Goal: Task Accomplishment & Management: Use online tool/utility

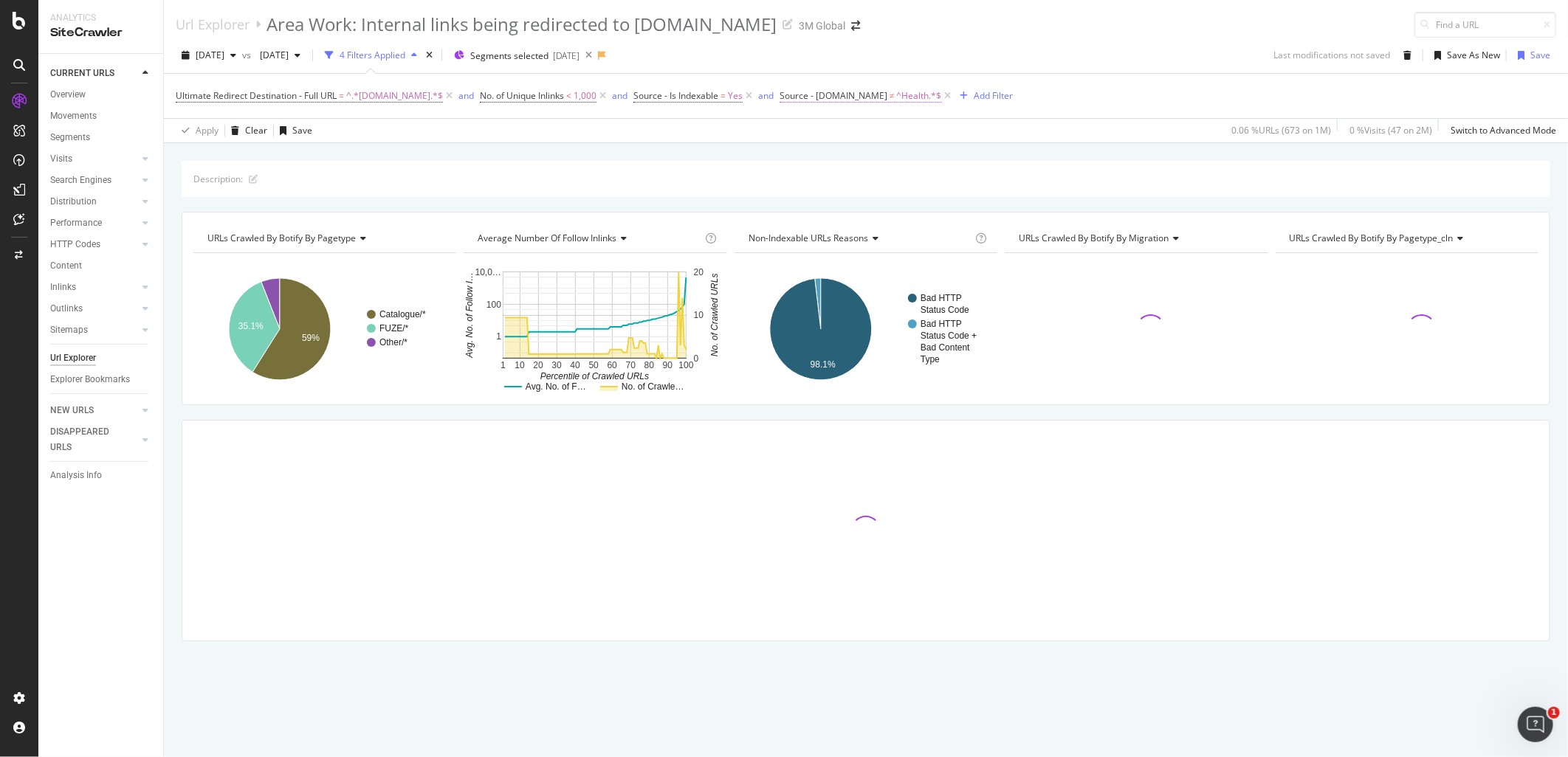
click at [851, 97] on span "Source - [DOMAIN_NAME]" at bounding box center [833, 96] width 108 height 13
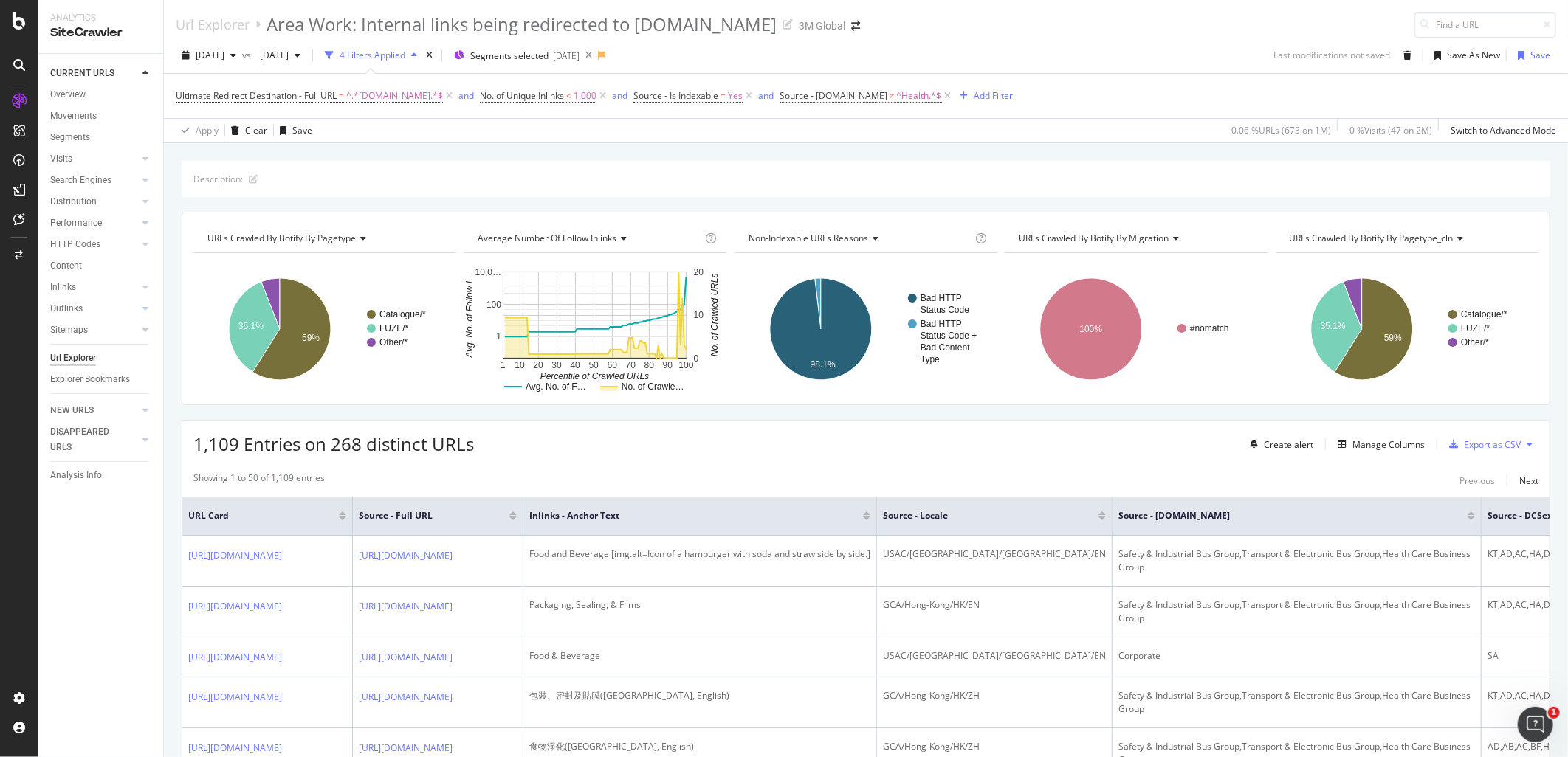
click at [1078, 41] on div "[DATE] vs [DATE] 4 Filters Applied Segments selected [DATE] Last modifications …" at bounding box center [865, 90] width 1404 height 106
click at [1507, 236] on div "URLs Crawled By Botify By pagetype_cln" at bounding box center [1406, 239] width 239 height 24
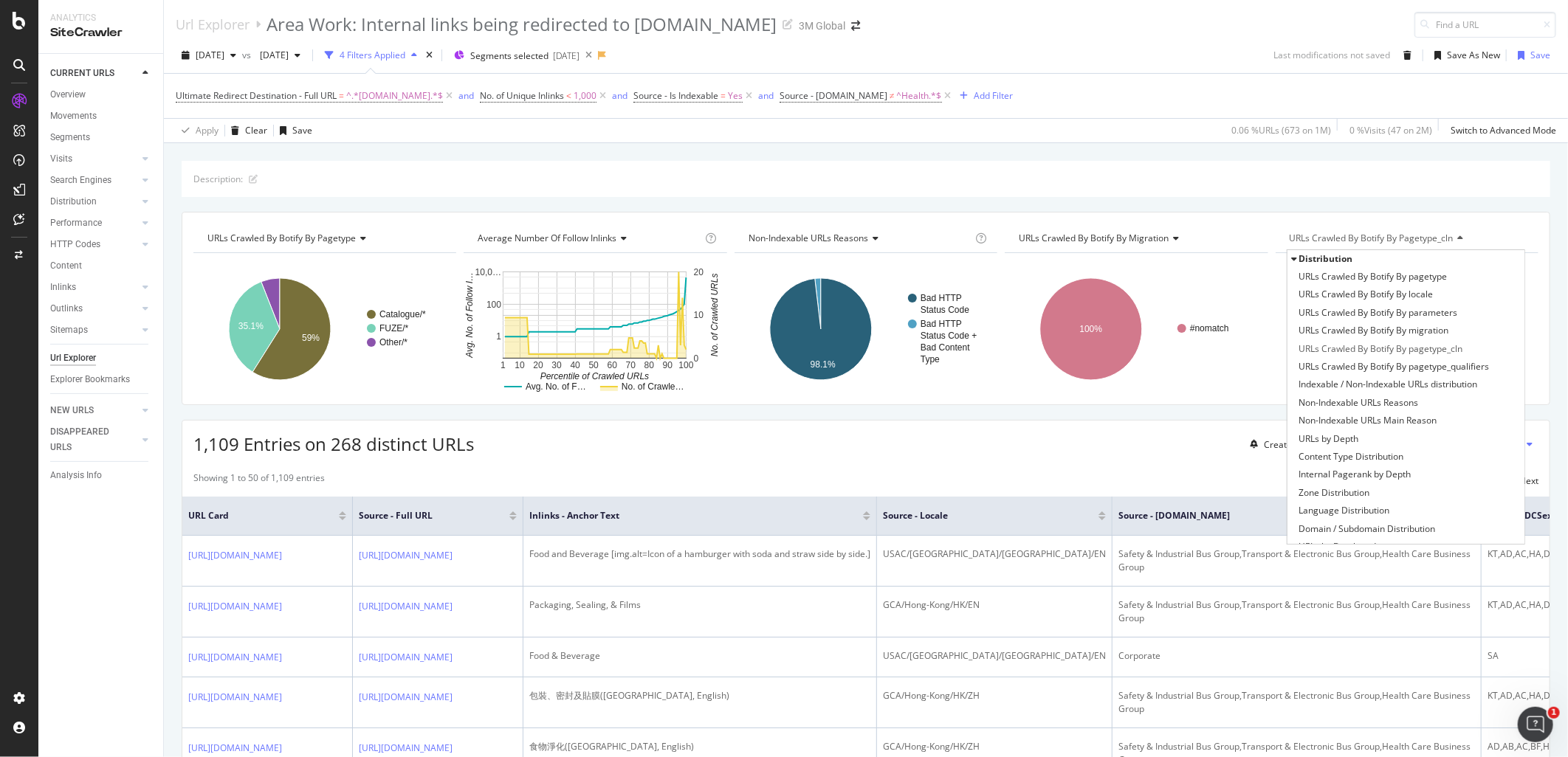
click at [1507, 236] on div "URLs Crawled By Botify By pagetype_cln" at bounding box center [1406, 239] width 239 height 24
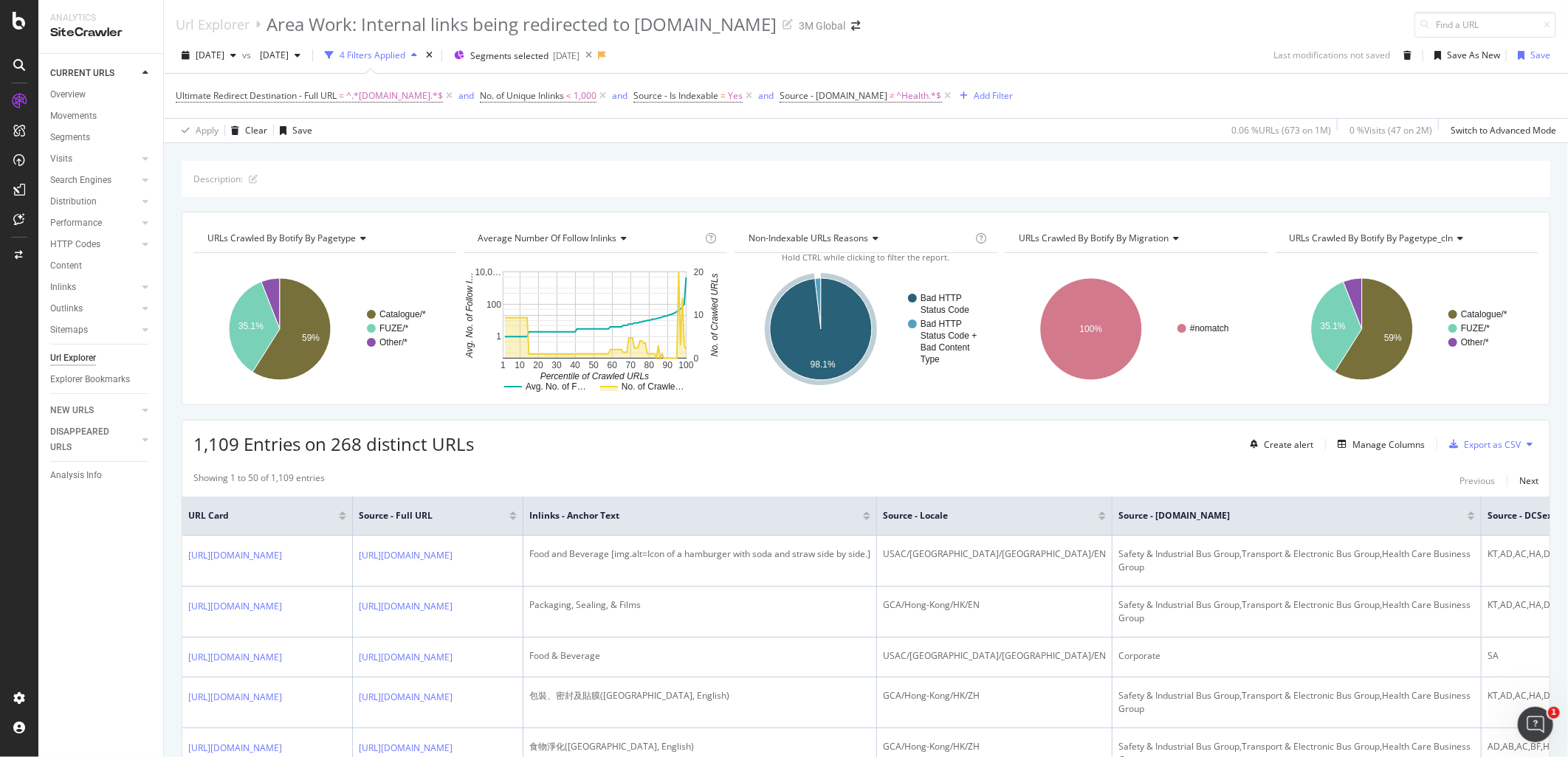
click at [621, 237] on icon at bounding box center [621, 239] width 10 height 9
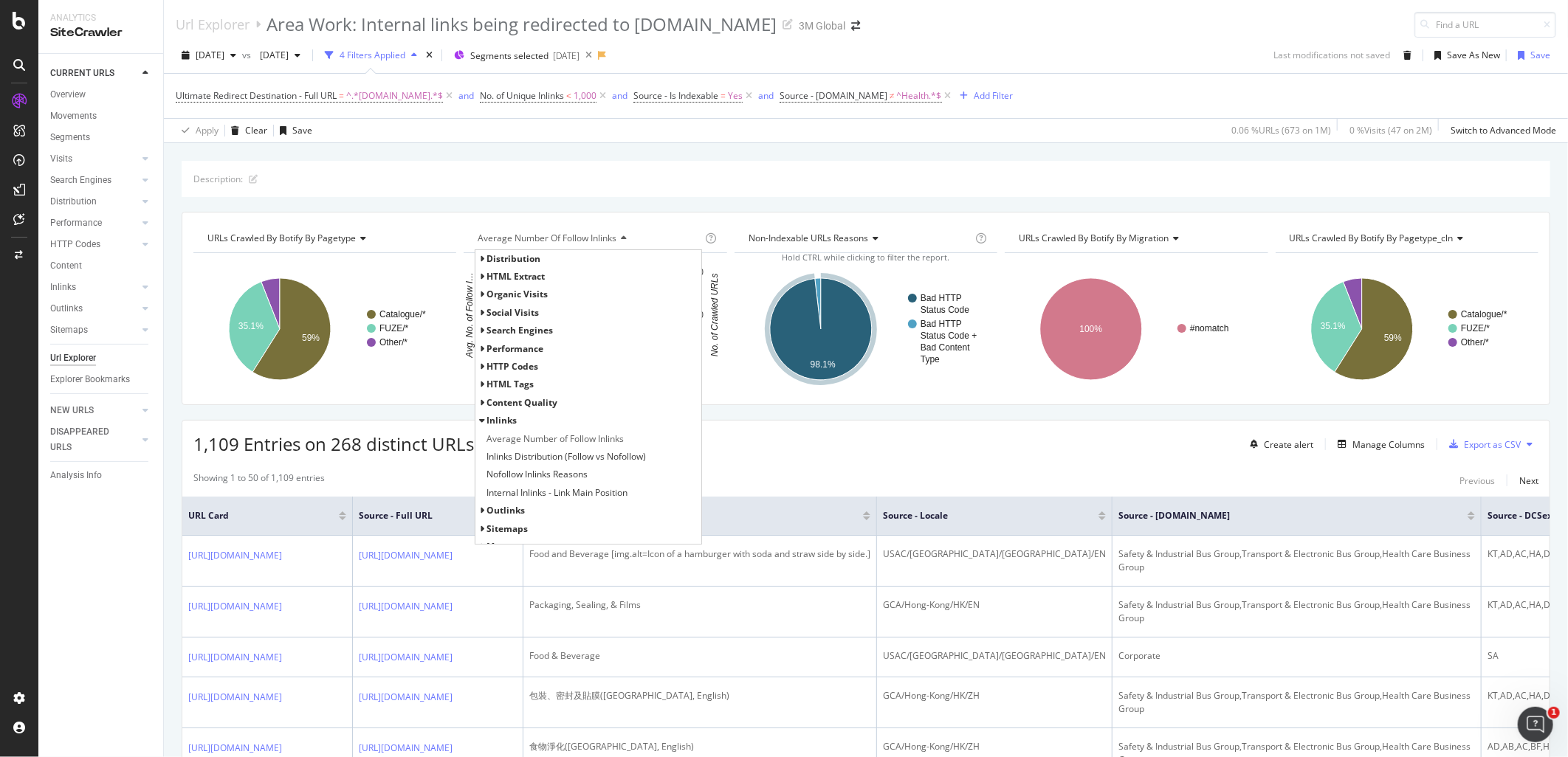
click at [621, 237] on icon at bounding box center [621, 239] width 10 height 9
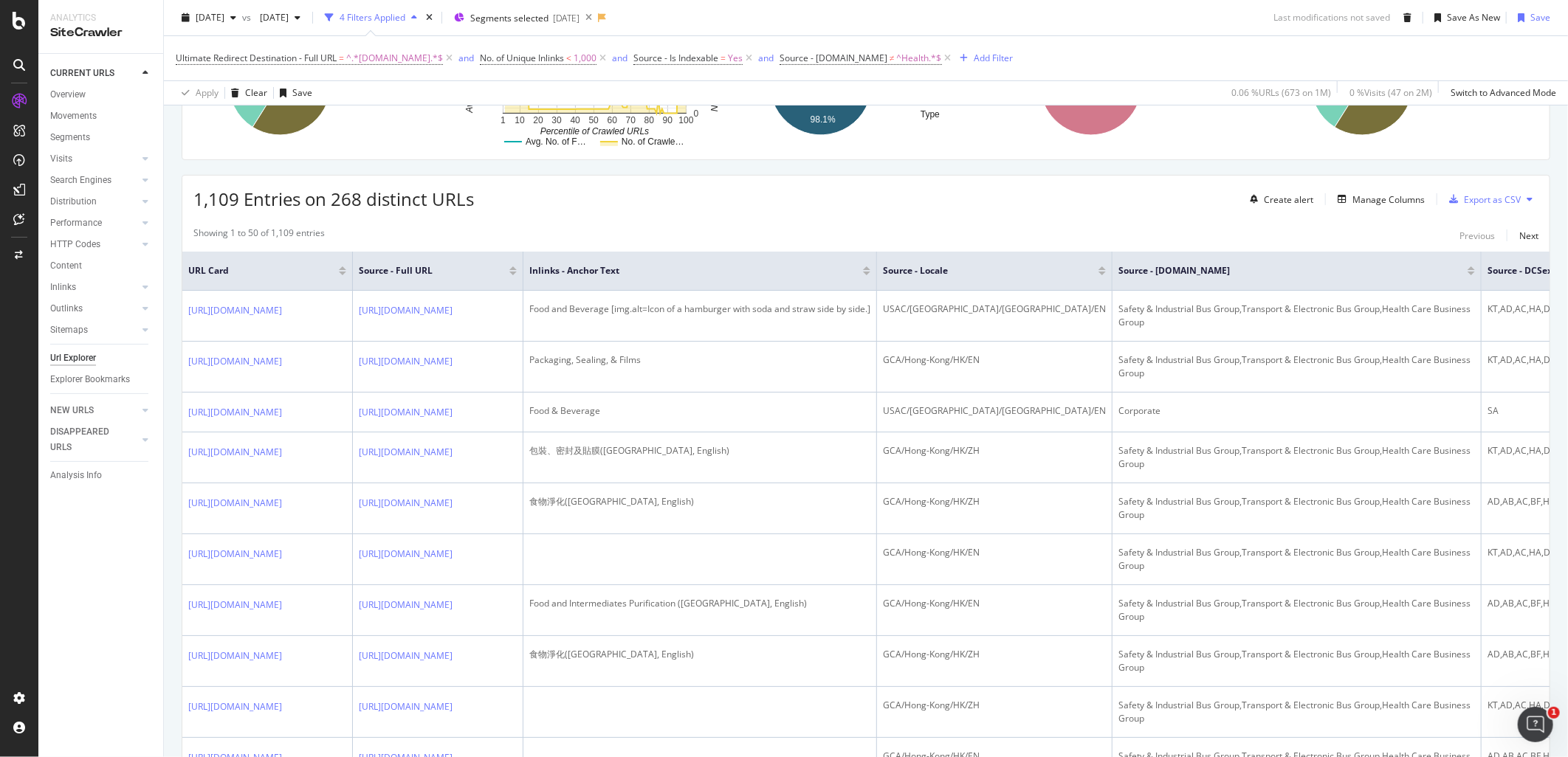
scroll to position [246, 0]
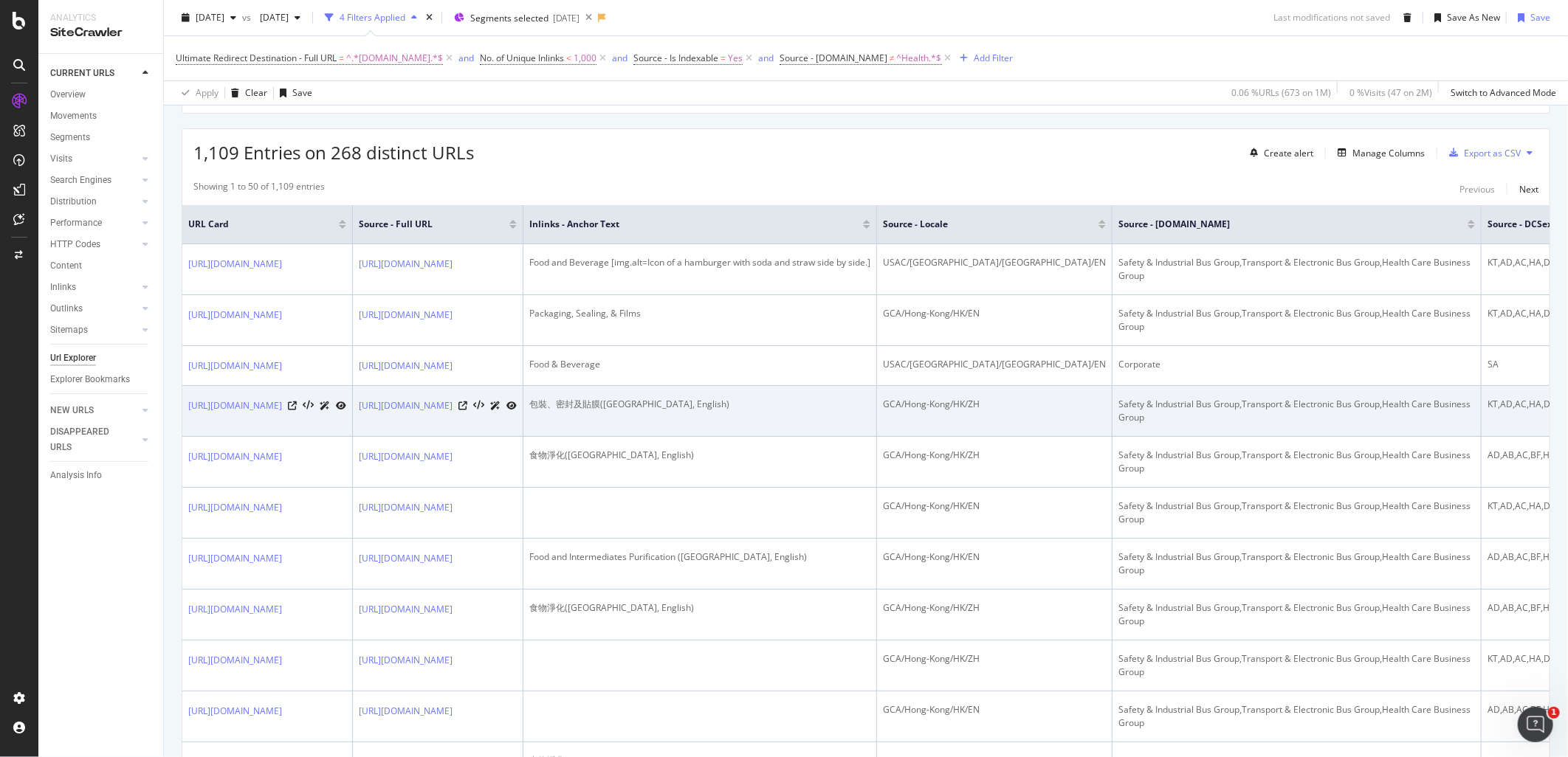
drag, startPoint x: 1085, startPoint y: 377, endPoint x: 1238, endPoint y: 400, distance: 154.7
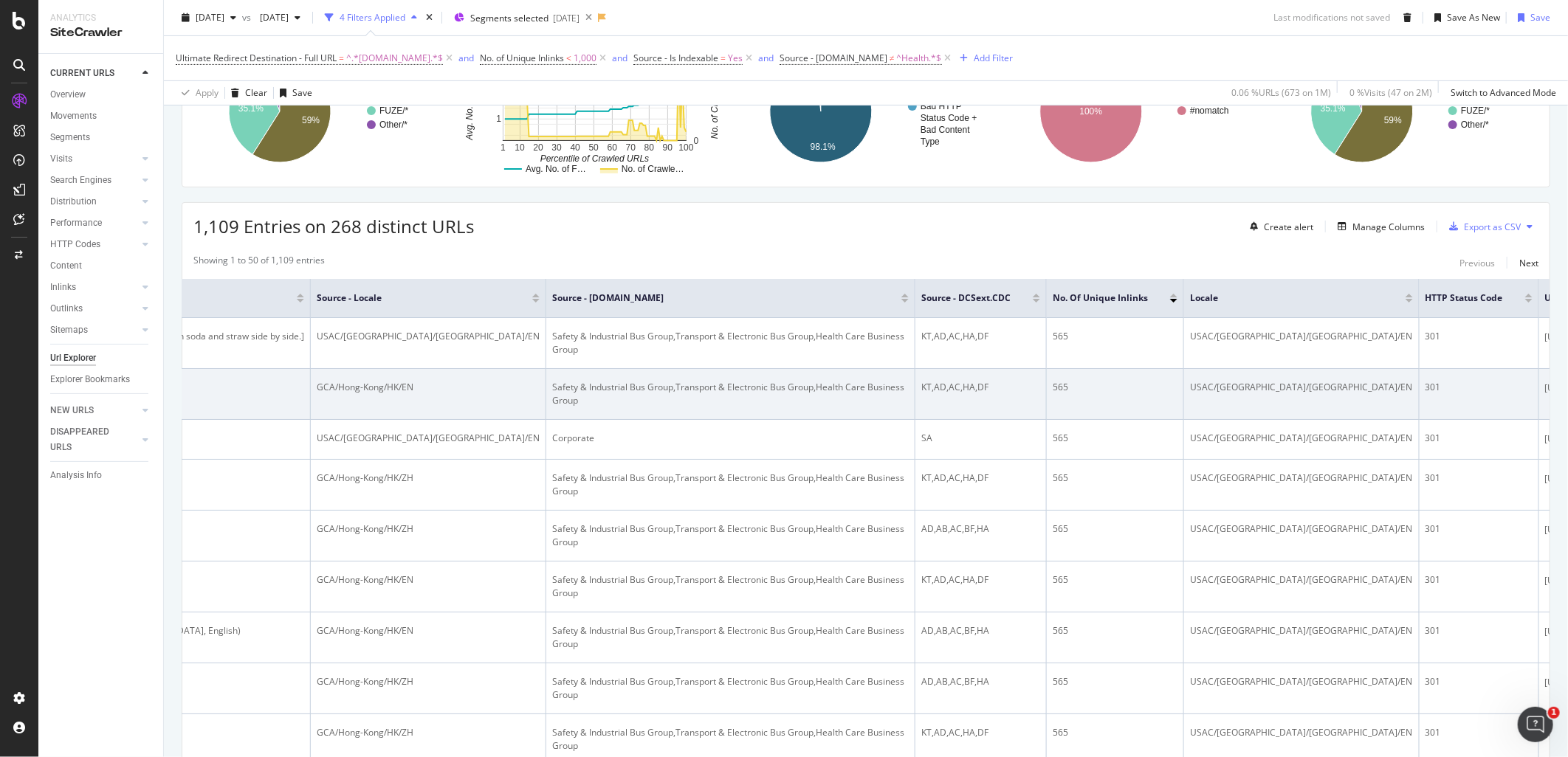
scroll to position [0, 1056]
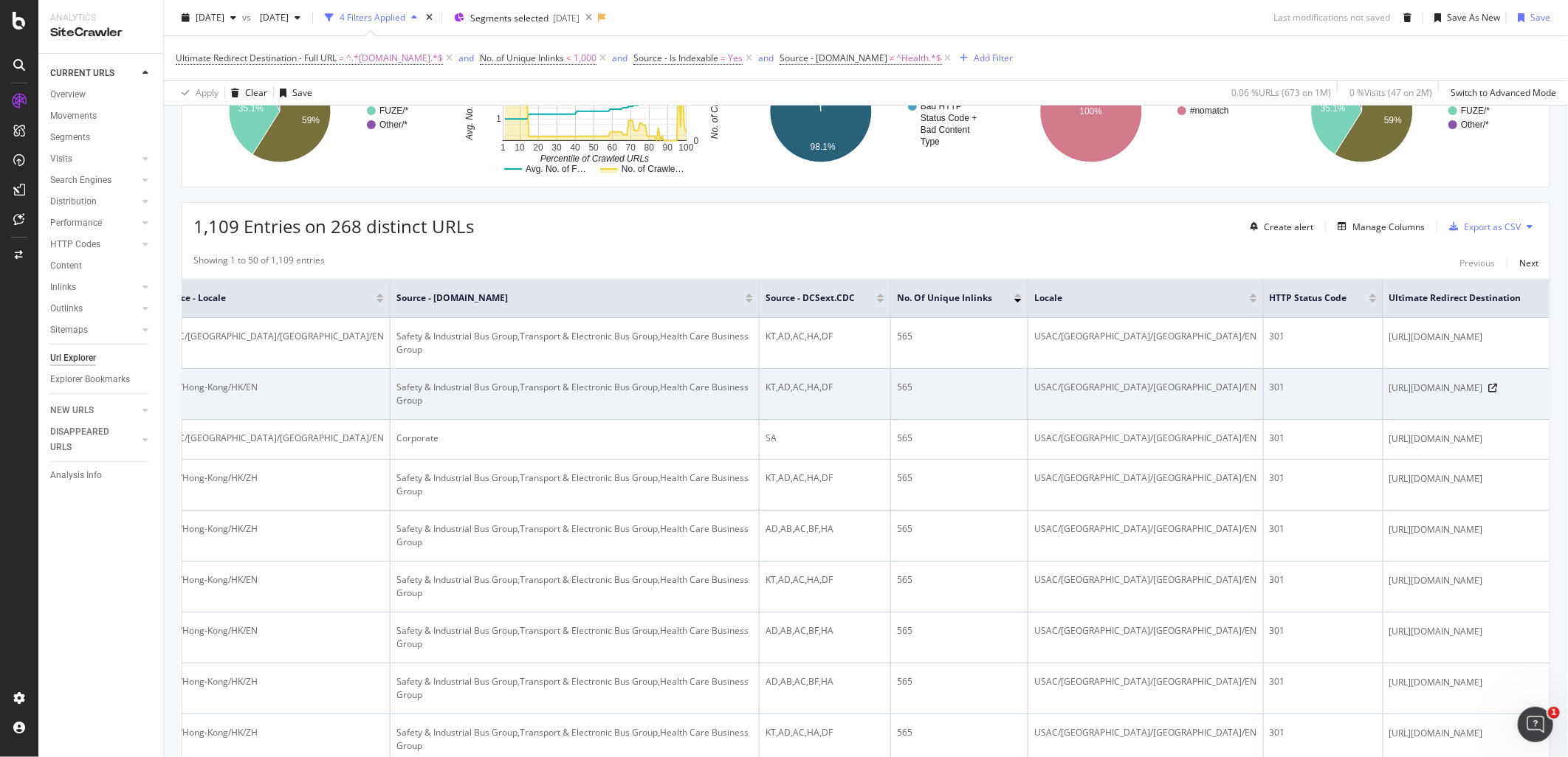
drag, startPoint x: 1116, startPoint y: 392, endPoint x: 1332, endPoint y: 396, distance: 216.0
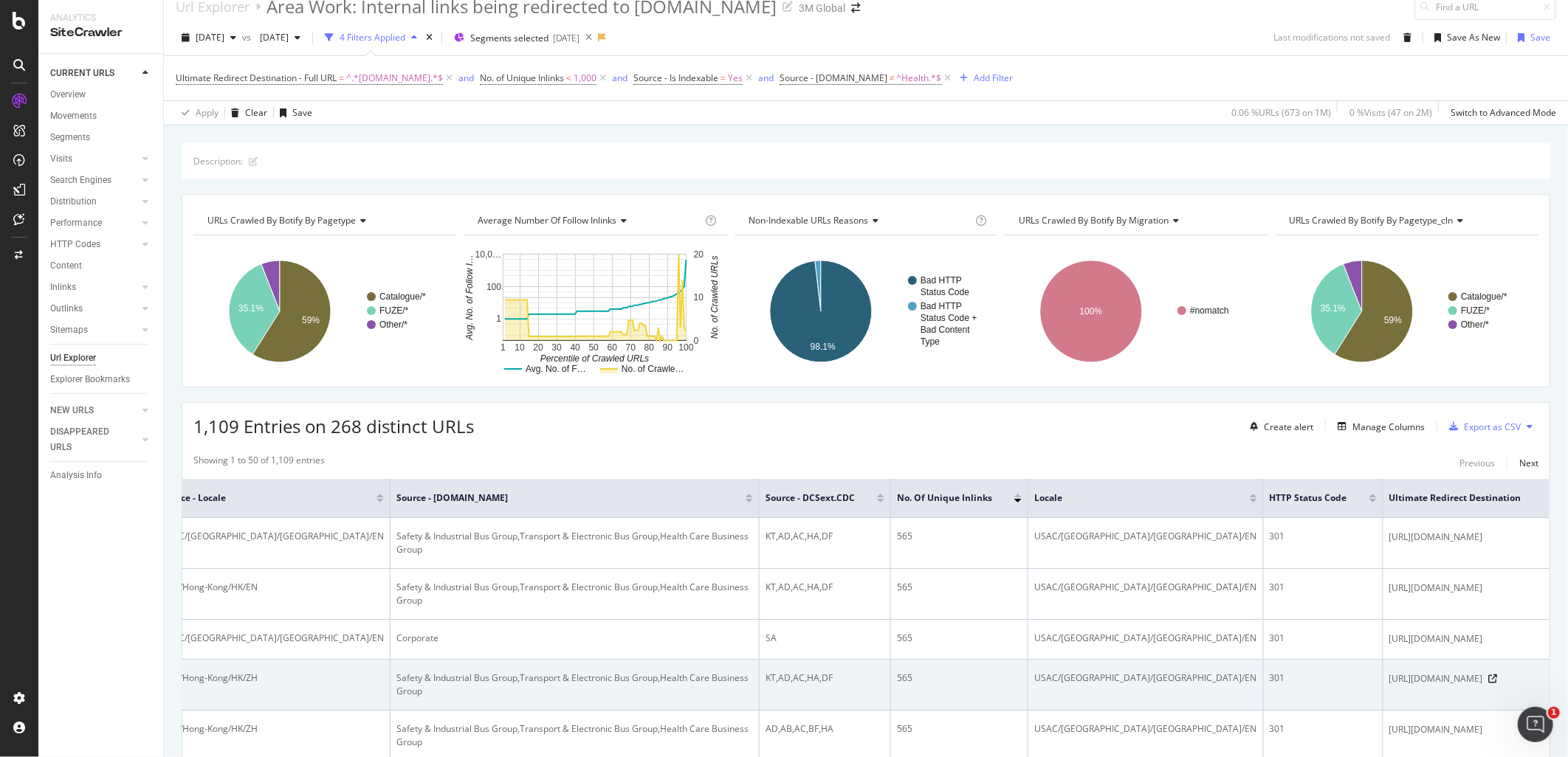
scroll to position [0, 0]
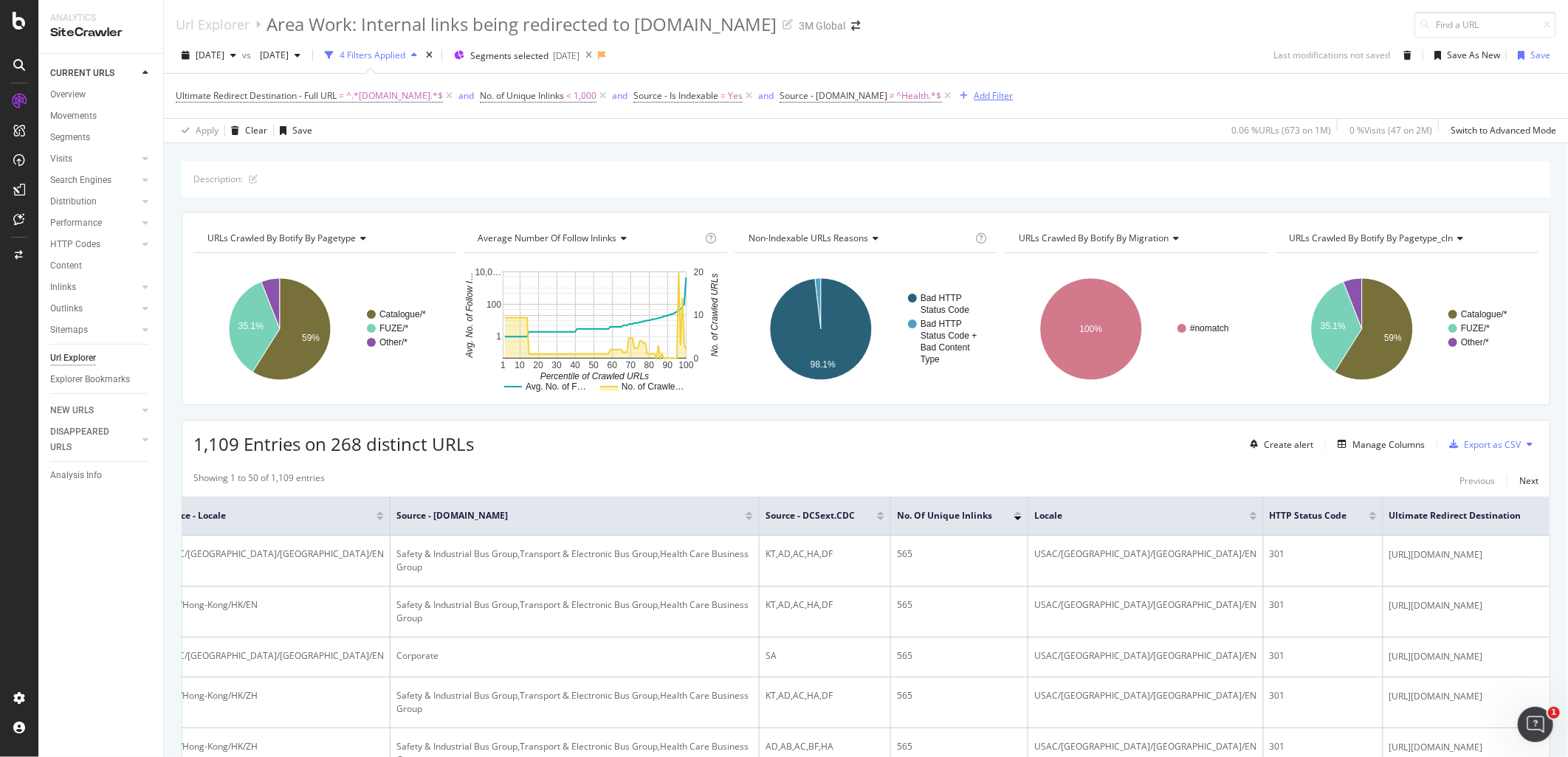
click at [995, 96] on div "Add Filter" at bounding box center [993, 96] width 39 height 13
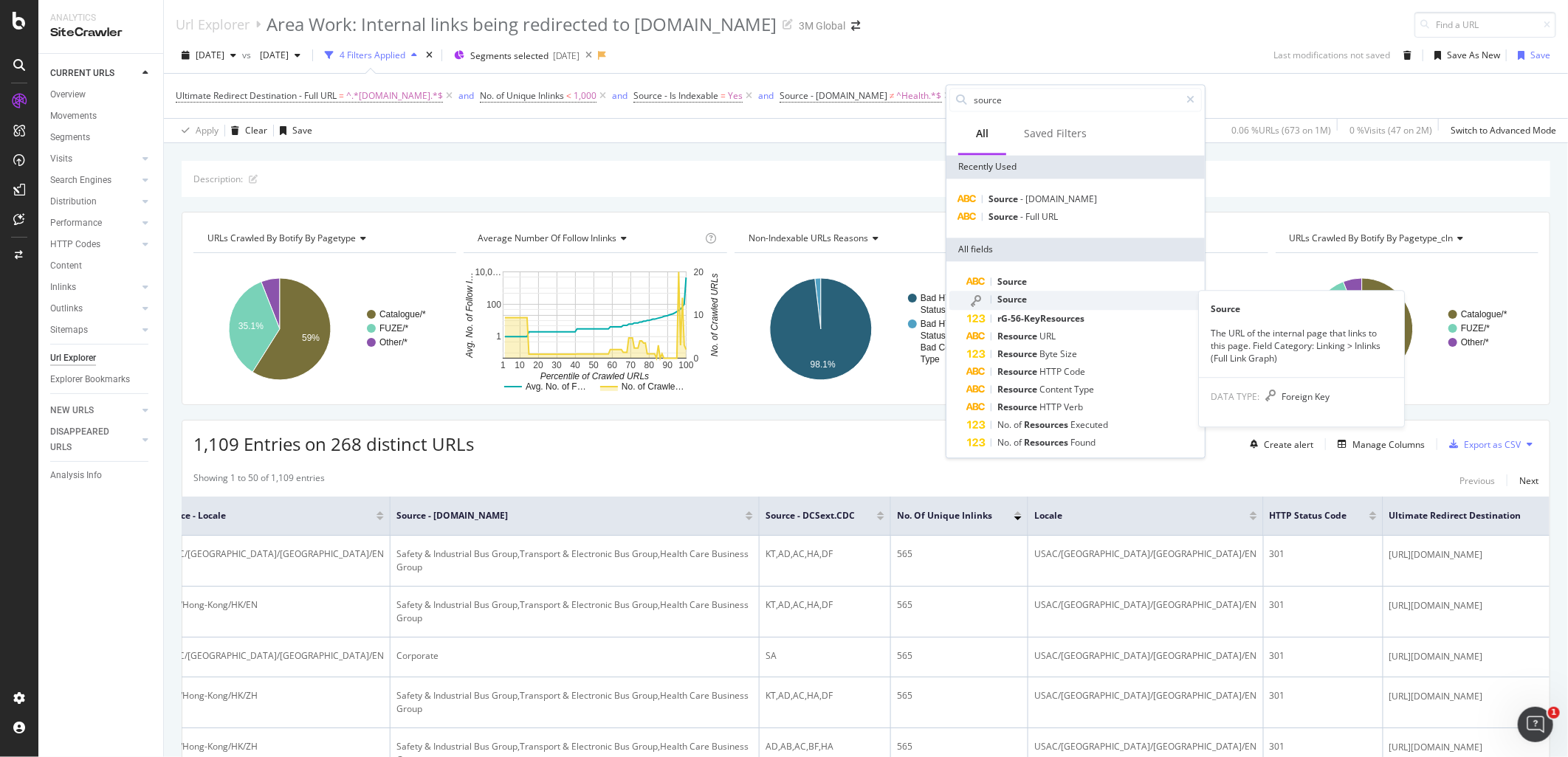
type input "source"
click at [1053, 299] on div "Source" at bounding box center [1084, 300] width 235 height 19
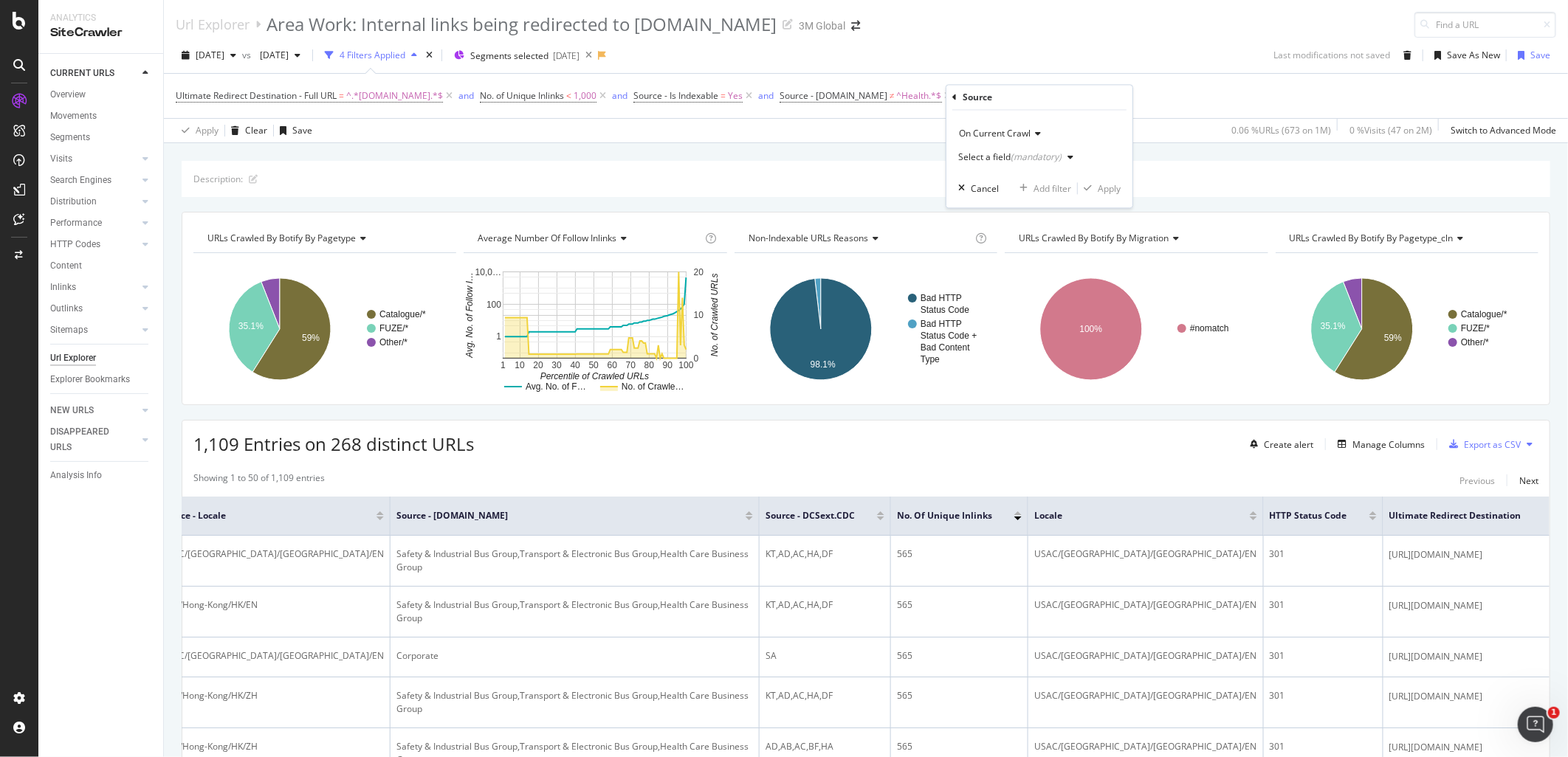
click at [1062, 159] on div "button" at bounding box center [1071, 158] width 18 height 9
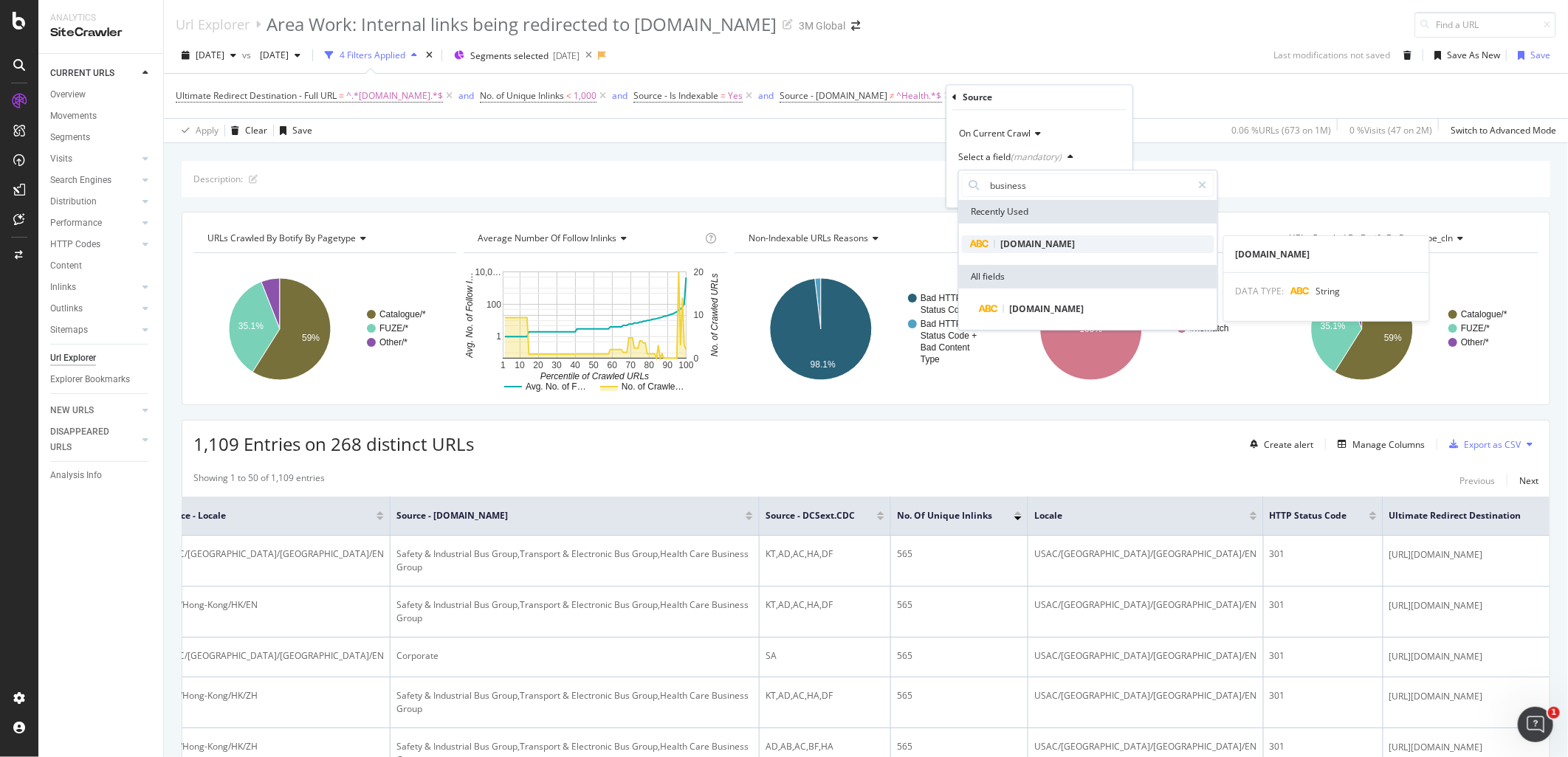
type input "business"
click at [1063, 241] on span "[DOMAIN_NAME]" at bounding box center [1038, 244] width 74 height 13
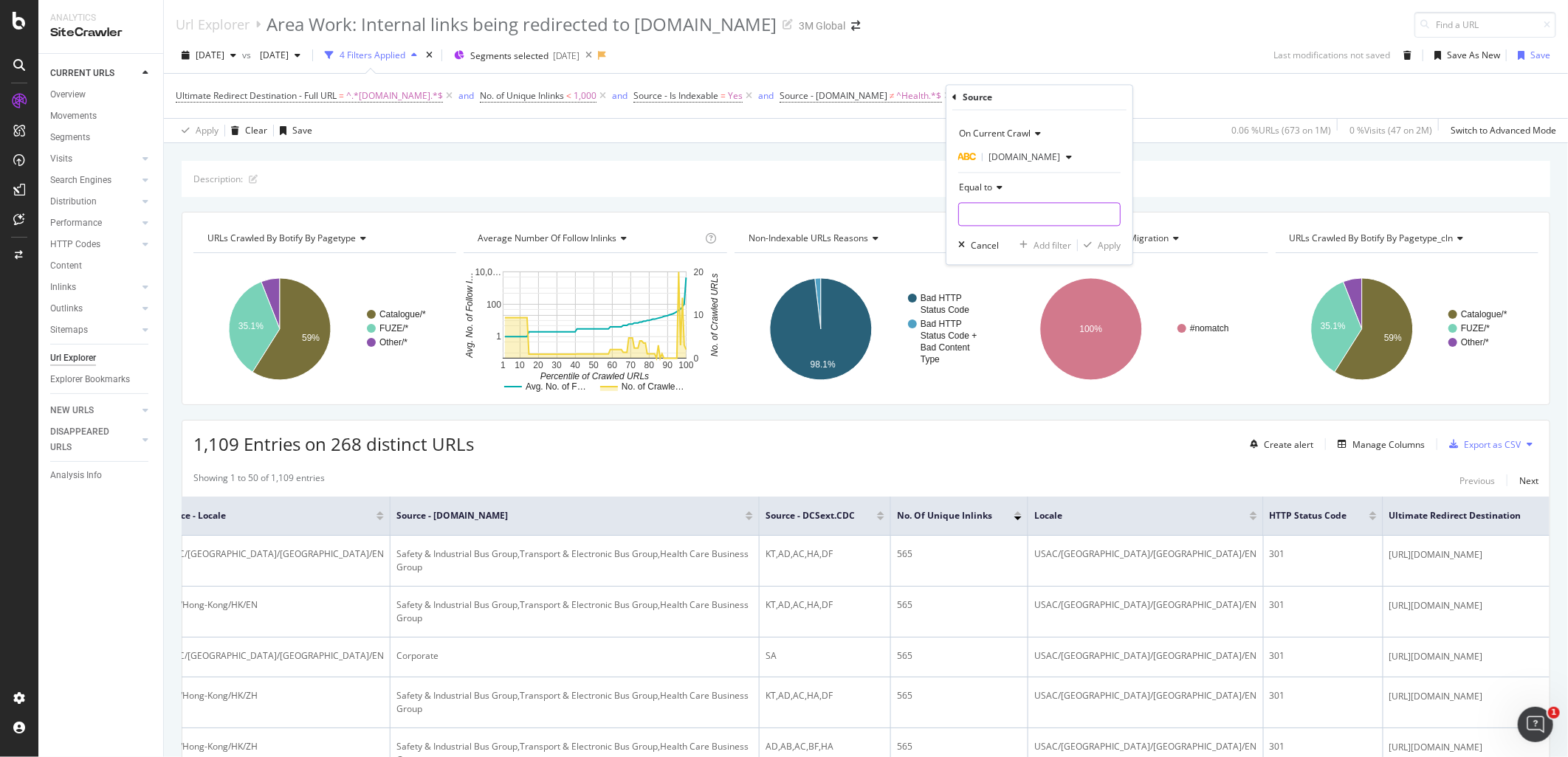
click at [1032, 208] on input "text" at bounding box center [1039, 214] width 161 height 24
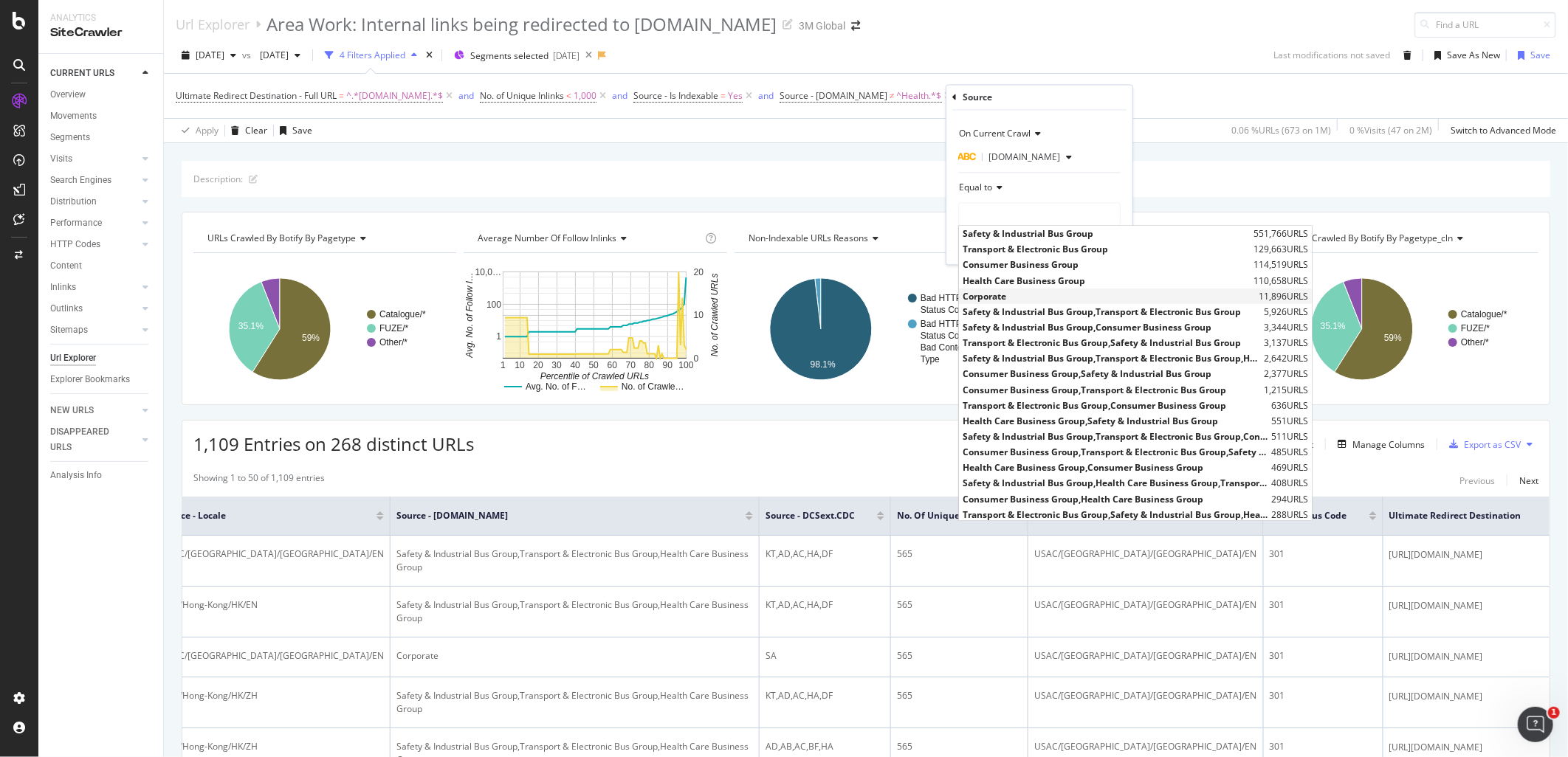
click at [997, 292] on span "Corporate" at bounding box center [1108, 297] width 292 height 13
type input "Corporate"
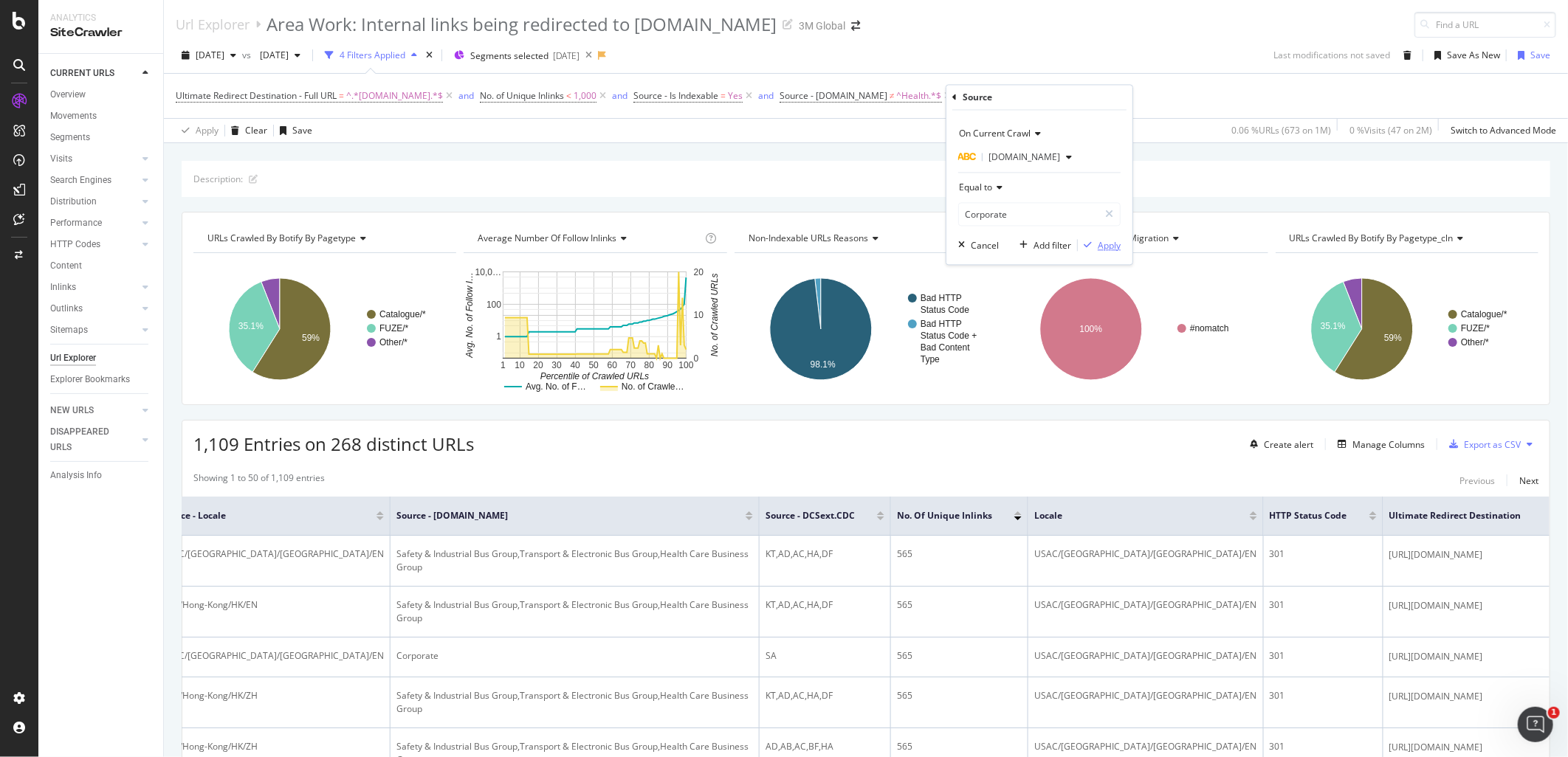
click at [1115, 245] on div "Apply" at bounding box center [1109, 245] width 23 height 13
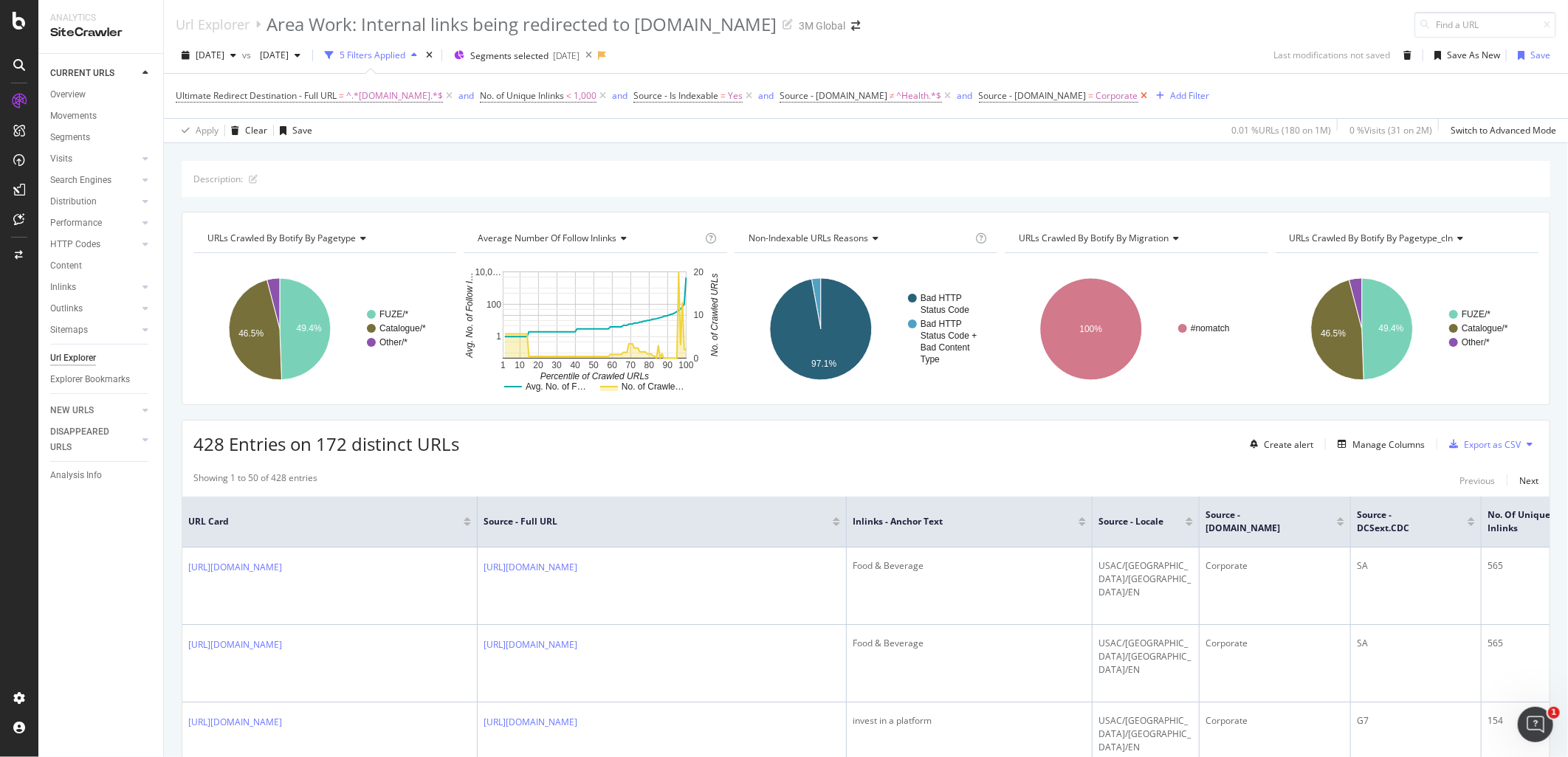
click at [1138, 97] on icon at bounding box center [1145, 96] width 13 height 14
